Goal: Navigation & Orientation: Find specific page/section

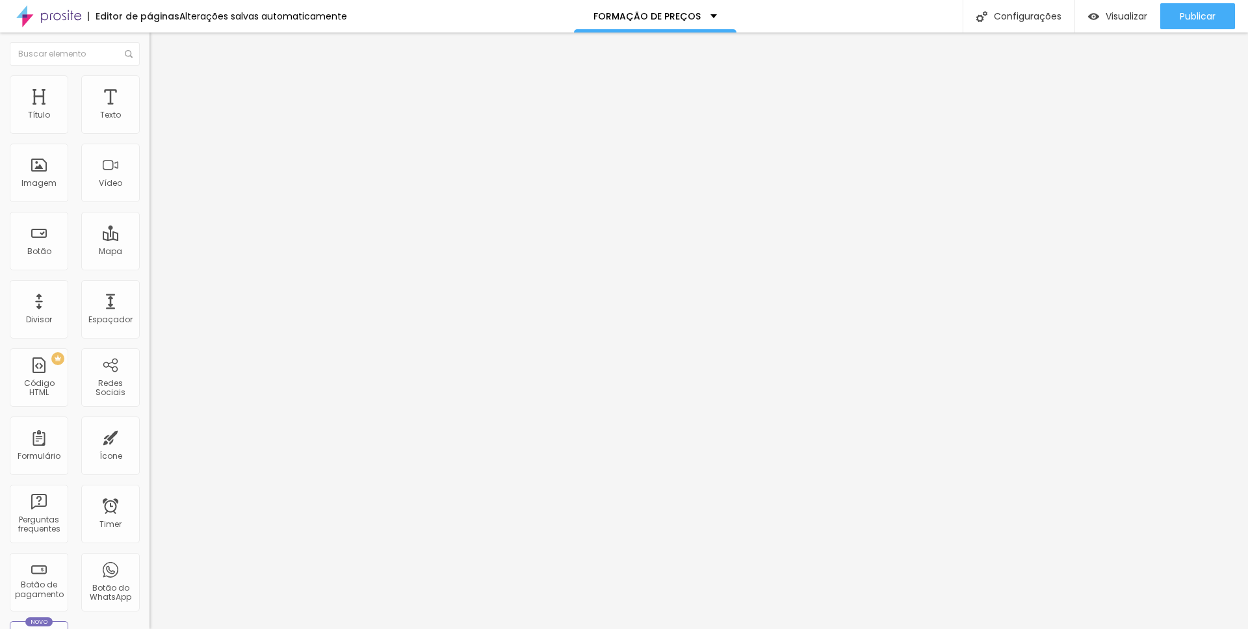
click at [149, 85] on li "Estilo" at bounding box center [223, 81] width 149 height 13
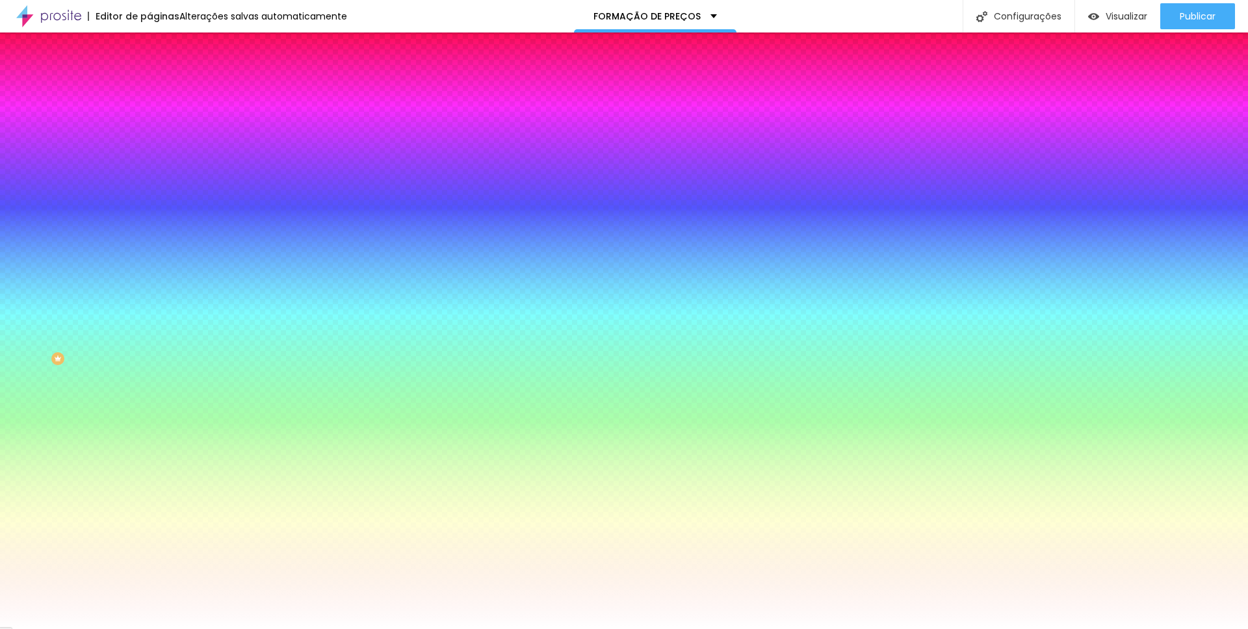
click at [149, 75] on li "Conteúdo" at bounding box center [223, 68] width 149 height 13
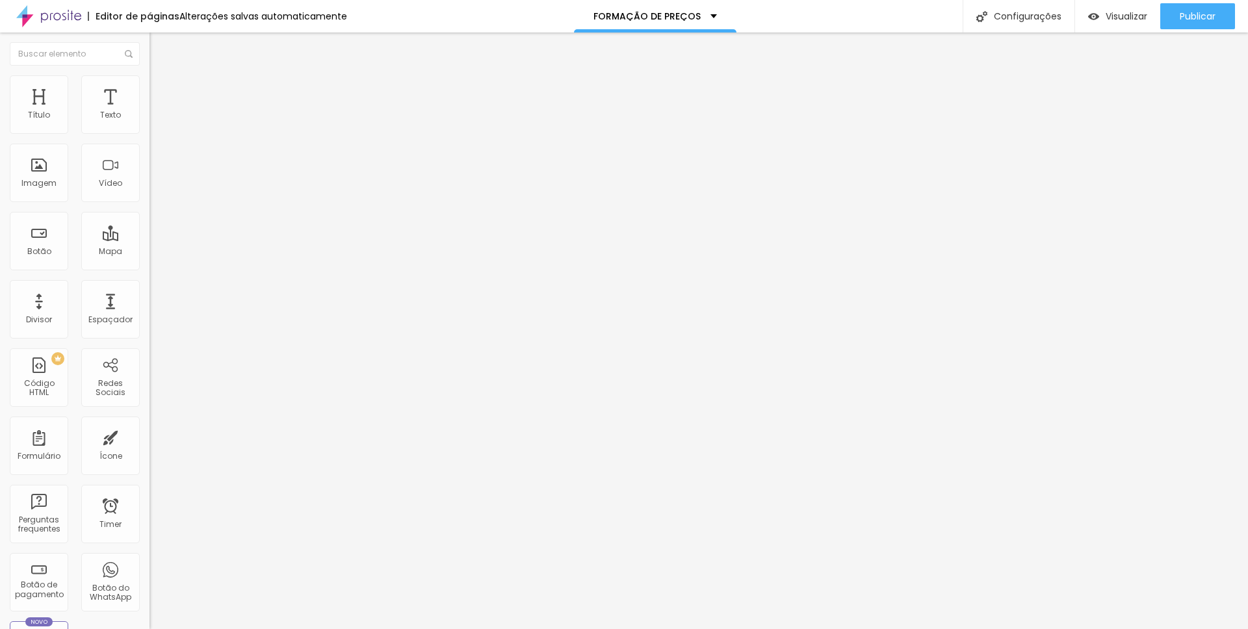
click at [149, 159] on div "<! DOCTYPE html > < html lang = "pt-BR" > < head > < meta charset = "UTF-8" > <…" at bounding box center [522, 163] width 747 height 100
click at [147, 177] on div "<! DOCTYPE html > < html lang = "pt-BR" > < head > < meta charset = "UTF-8" > <…" at bounding box center [978, 158] width 1662 height 90
click at [149, 176] on div "<! DOCTYPE html > < html lang = "pt-BR" > < head > < meta charset = "UTF-8" > <…" at bounding box center [980, 158] width 1662 height 90
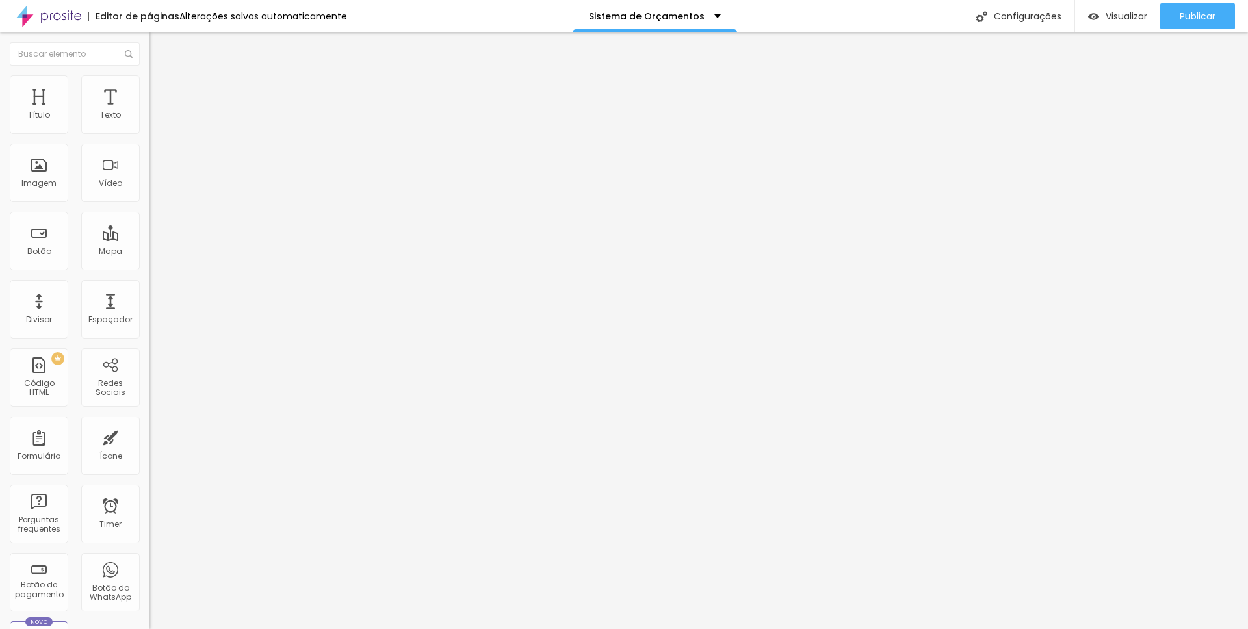
click at [149, 203] on div "<! DOCTYPE html > < html lang = "pt-BR" > < head > < meta charset = "UTF-8" > <…" at bounding box center [980, 158] width 1662 height 90
click at [149, 172] on div "<! DOCTYPE html > < html lang = "pt-BR" > < head > < meta charset = "UTF-8" > <…" at bounding box center [825, 156] width 1352 height 90
click at [149, 188] on div "<! DOCTYPE html > < html lang = "pt-BR" > < head > < meta charset = "UTF-8" > <…" at bounding box center [623, 158] width 949 height 90
